Goal: Task Accomplishment & Management: Complete application form

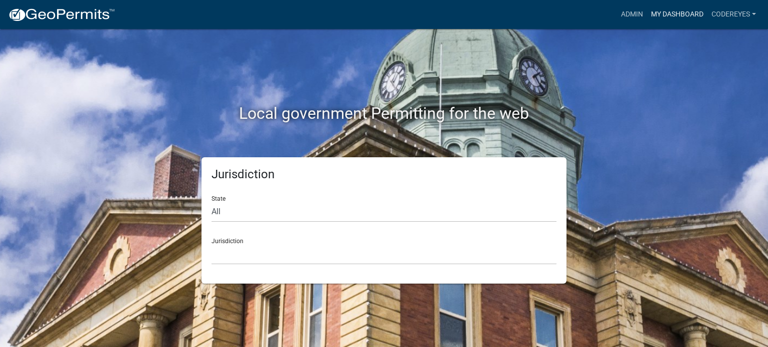
click at [666, 15] on link "My Dashboard" at bounding box center [677, 14] width 60 height 19
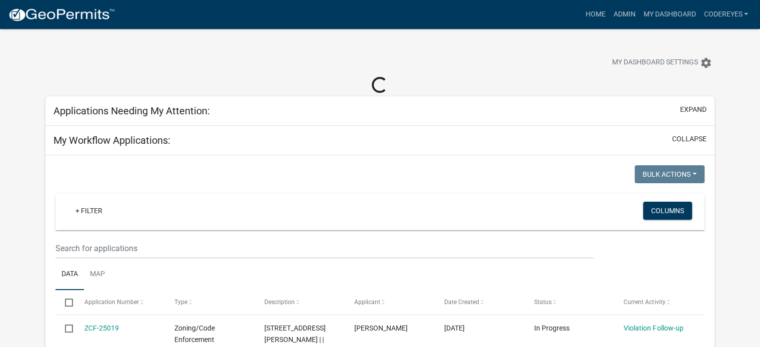
click at [130, 215] on div "+ Filter" at bounding box center [273, 212] width 427 height 20
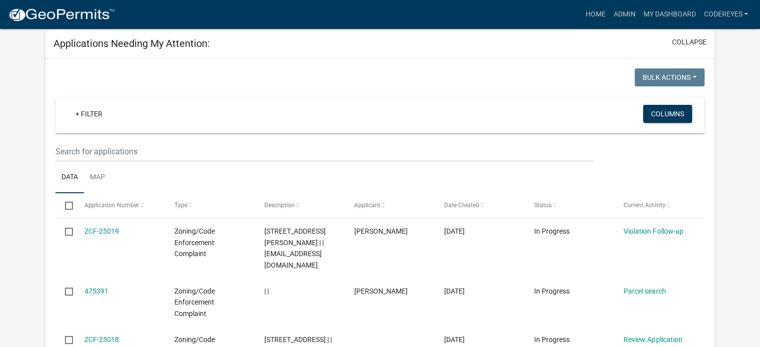
scroll to position [100, 0]
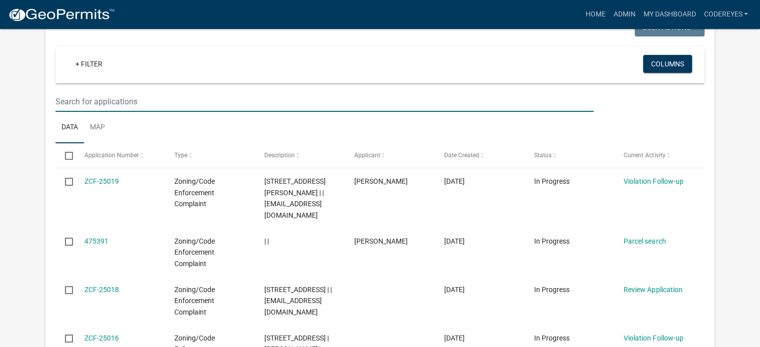
click at [134, 100] on input "text" at bounding box center [324, 101] width 538 height 20
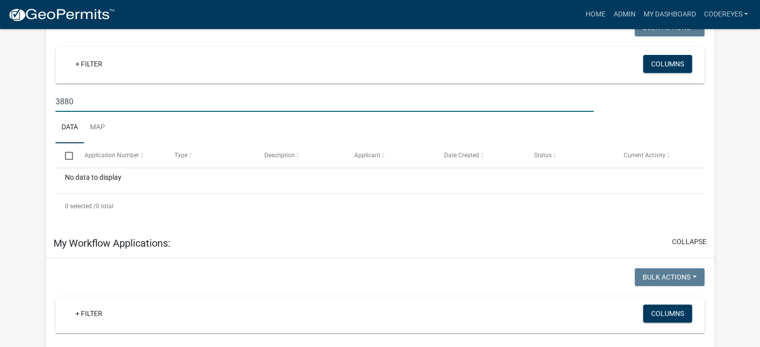
click at [117, 101] on input "3880" at bounding box center [324, 101] width 538 height 20
type input "3"
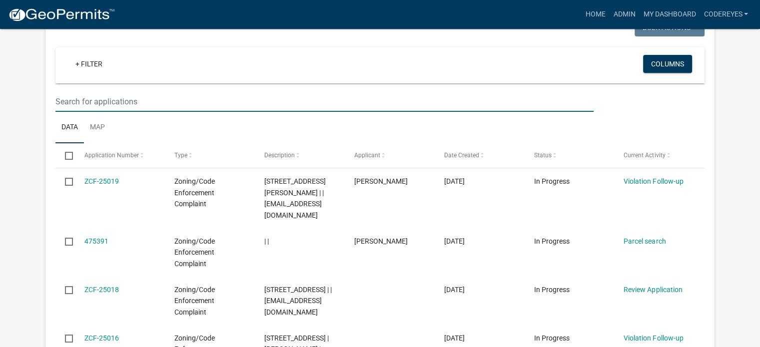
click at [125, 107] on input "text" at bounding box center [324, 101] width 538 height 20
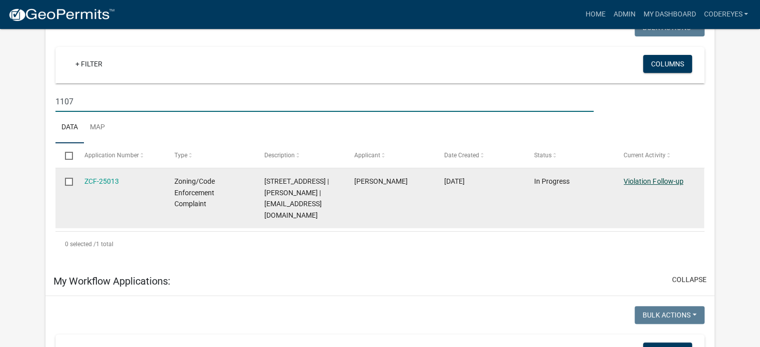
type input "1107"
click at [644, 181] on link "Violation Follow-up" at bounding box center [653, 181] width 59 height 8
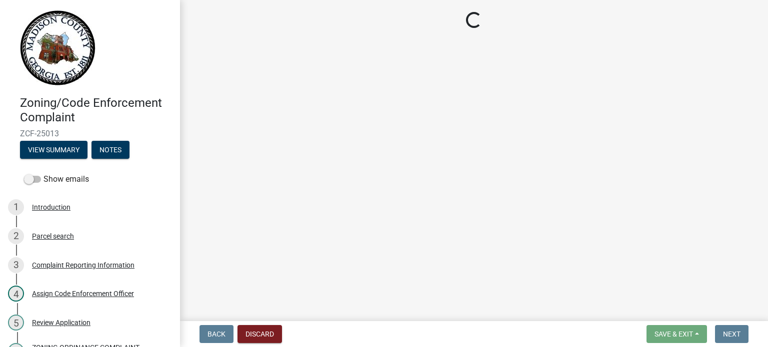
select select "15cef3d5-b24b-419c-9705-13d37cd592c2"
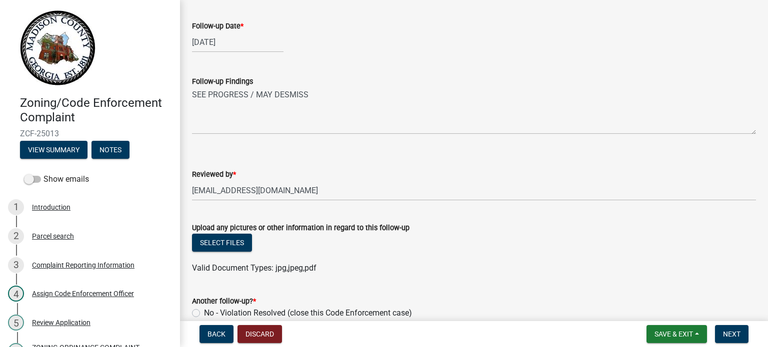
scroll to position [100, 0]
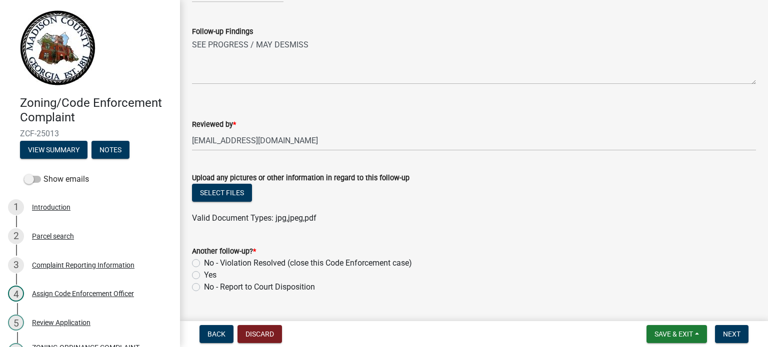
click at [204, 259] on label "No - Violation Resolved (close this Code Enforcement case)" at bounding box center [308, 263] width 208 height 12
click at [204, 259] on input "No - Violation Resolved (close this Code Enforcement case)" at bounding box center [207, 260] width 6 height 6
radio input "true"
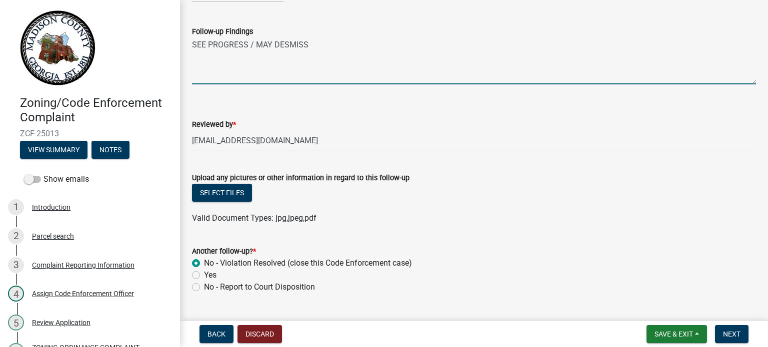
click at [250, 67] on textarea "SEE PROGRESS / MAY DESMISS" at bounding box center [474, 60] width 564 height 47
drag, startPoint x: 322, startPoint y: 61, endPoint x: 334, endPoint y: 60, distance: 12.1
click at [322, 61] on textarea "SEE PROGRESS / MAY DESMISS" at bounding box center [474, 60] width 564 height 47
type textarea "SEE PROGRESS / MAY DESMISS BIG CHANGE [DATE]"
click at [720, 335] on button "Next" at bounding box center [731, 334] width 33 height 18
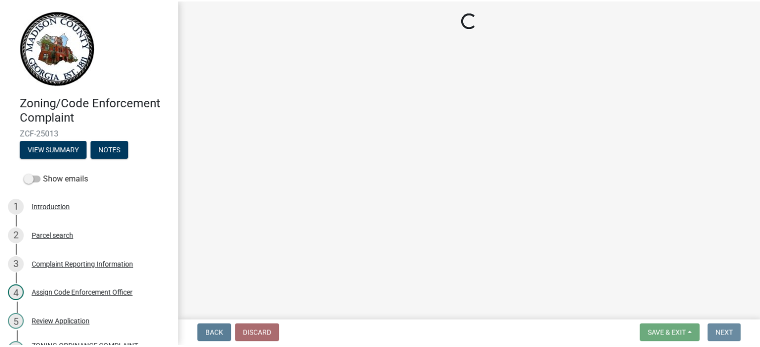
scroll to position [0, 0]
